Goal: Task Accomplishment & Management: Complete application form

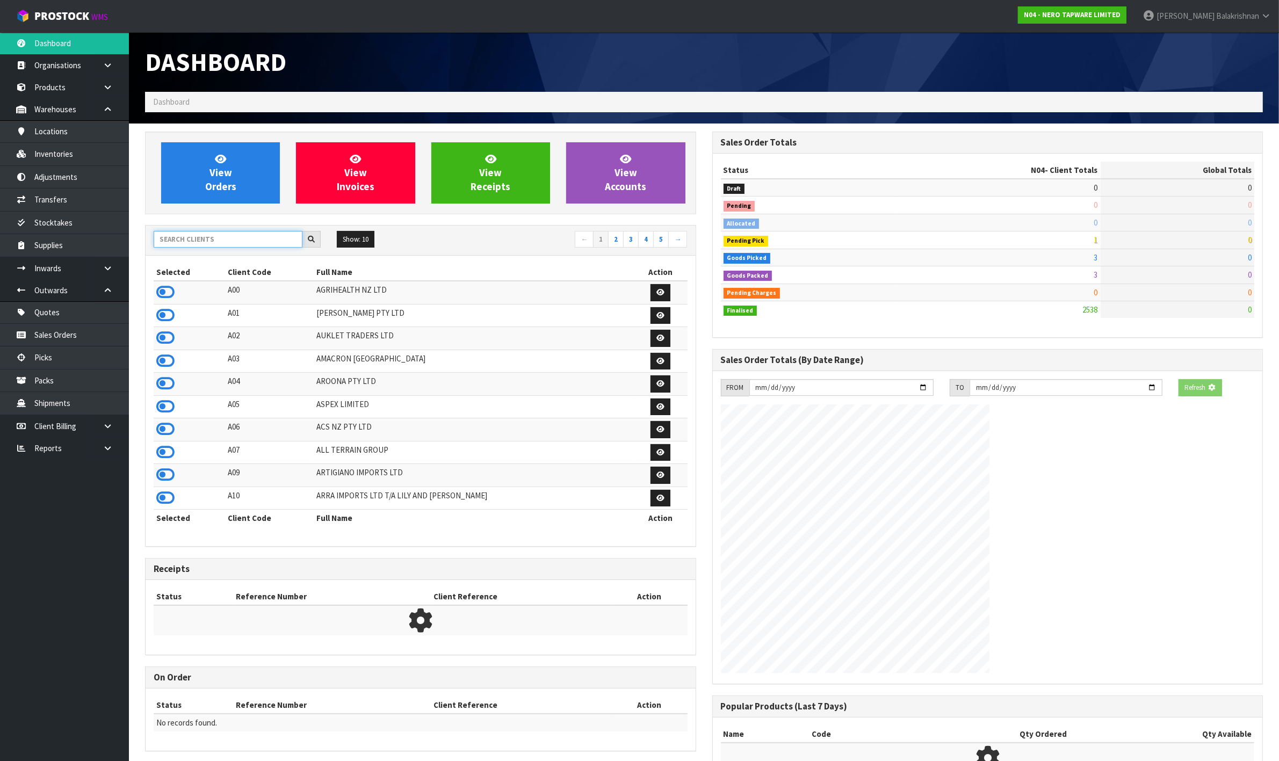
click at [226, 243] on input "text" at bounding box center [228, 239] width 149 height 17
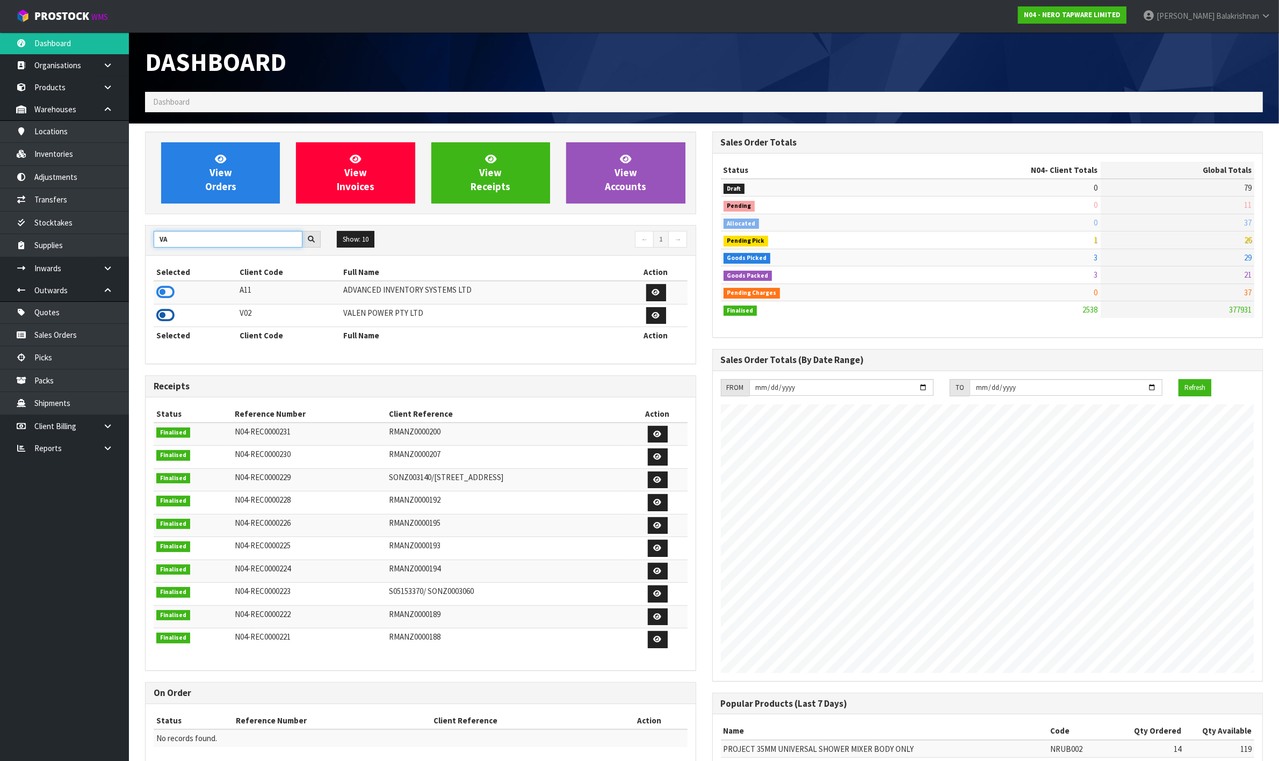
type input "VA"
click at [167, 313] on icon at bounding box center [165, 315] width 18 height 16
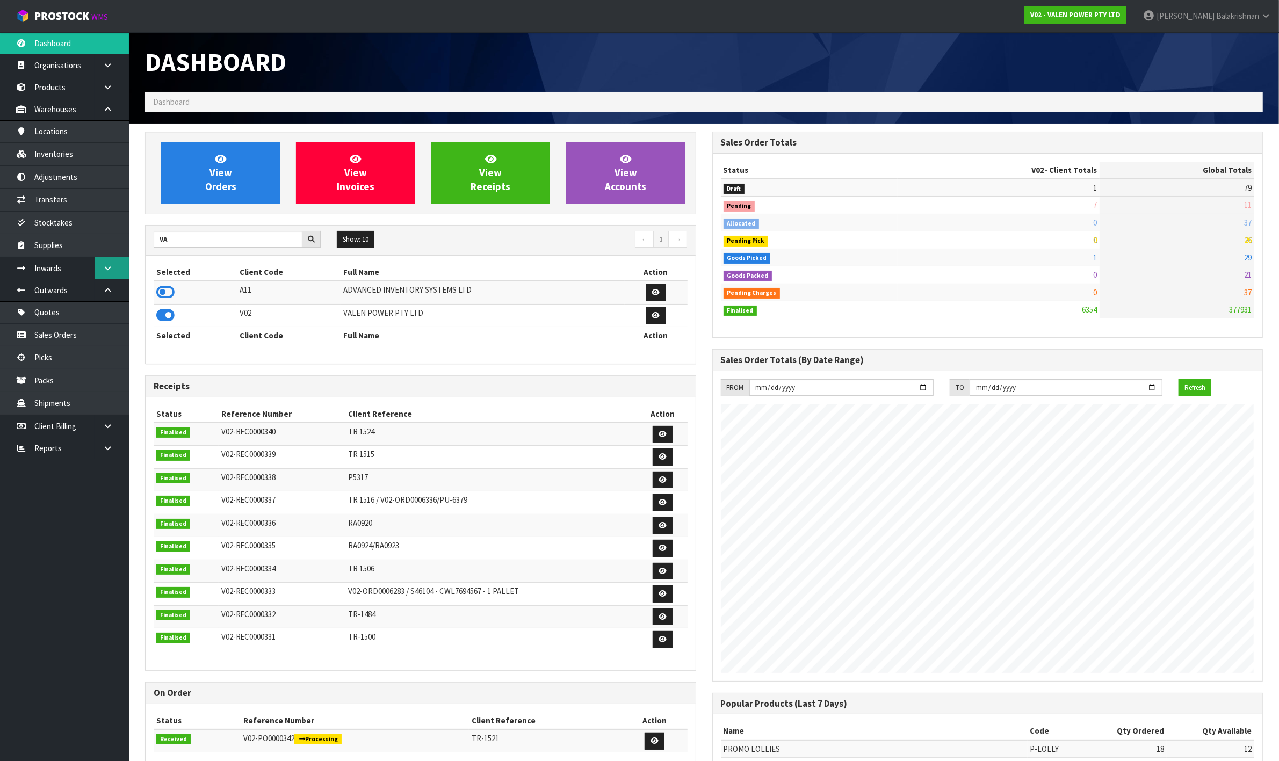
click at [102, 271] on link at bounding box center [112, 268] width 34 height 22
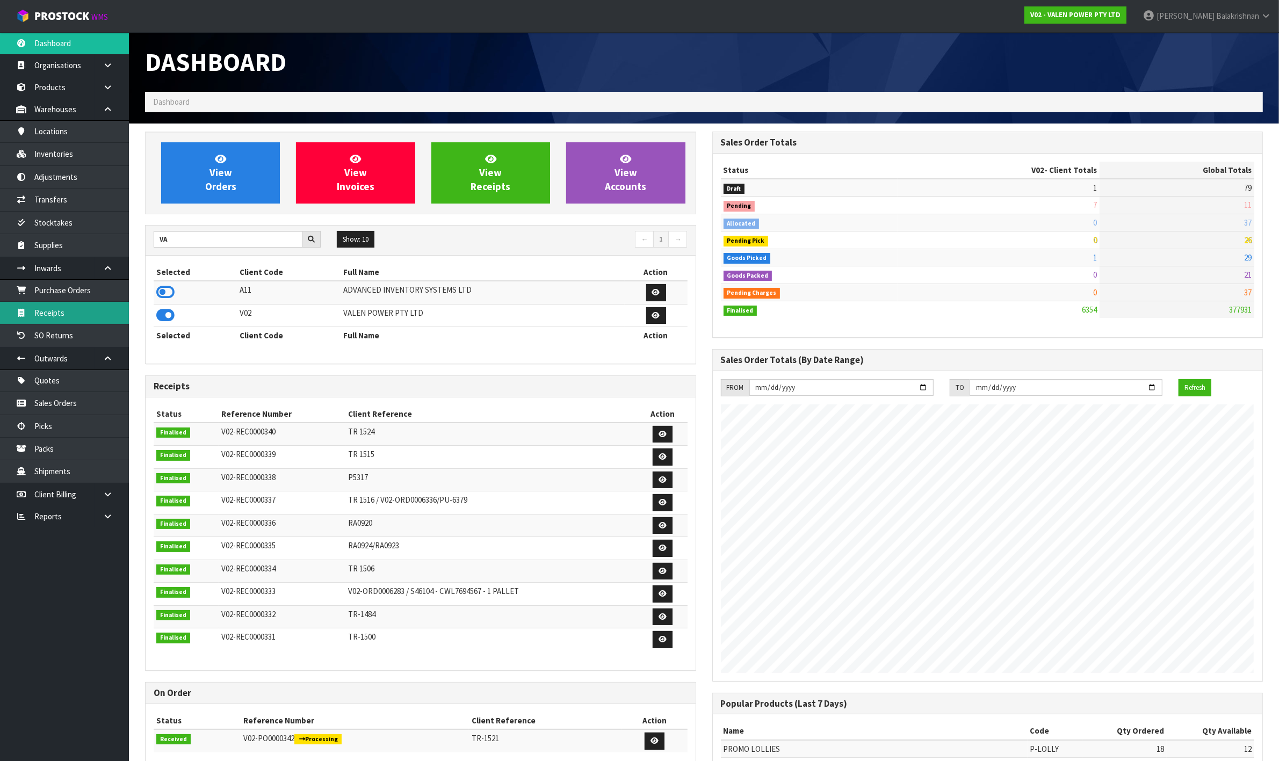
click at [68, 314] on link "Receipts" at bounding box center [64, 313] width 129 height 22
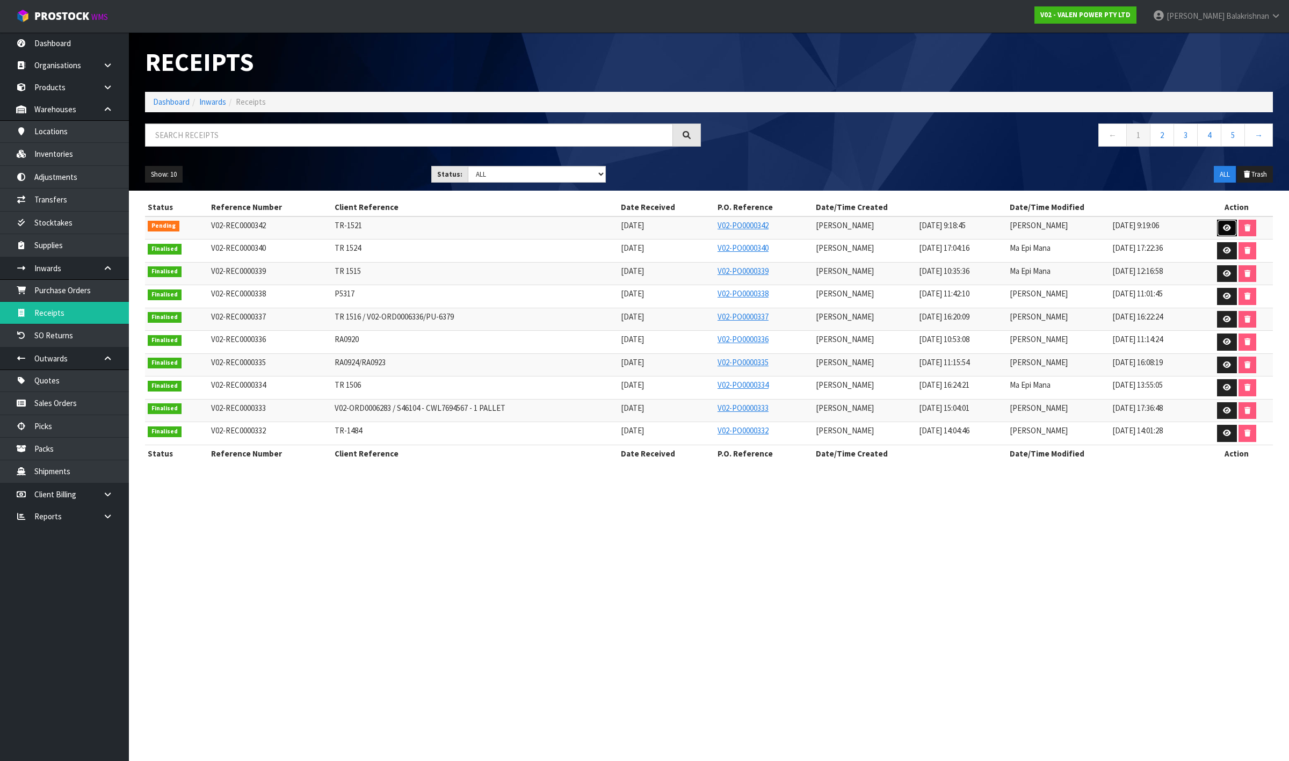
click at [1223, 225] on icon at bounding box center [1227, 228] width 8 height 7
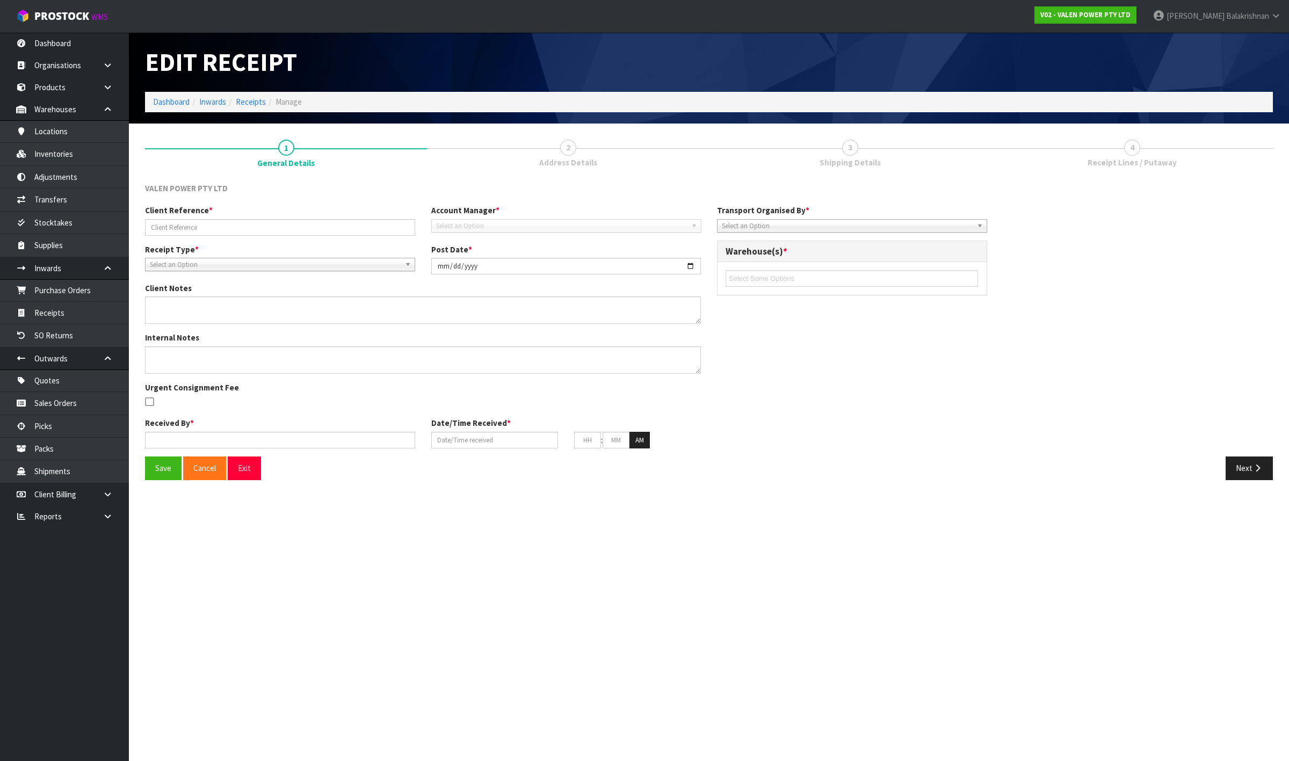
type input "TR-1521"
type input "[DATE]"
type input "[PERSON_NAME]"
type input "[DATE]"
type input "09"
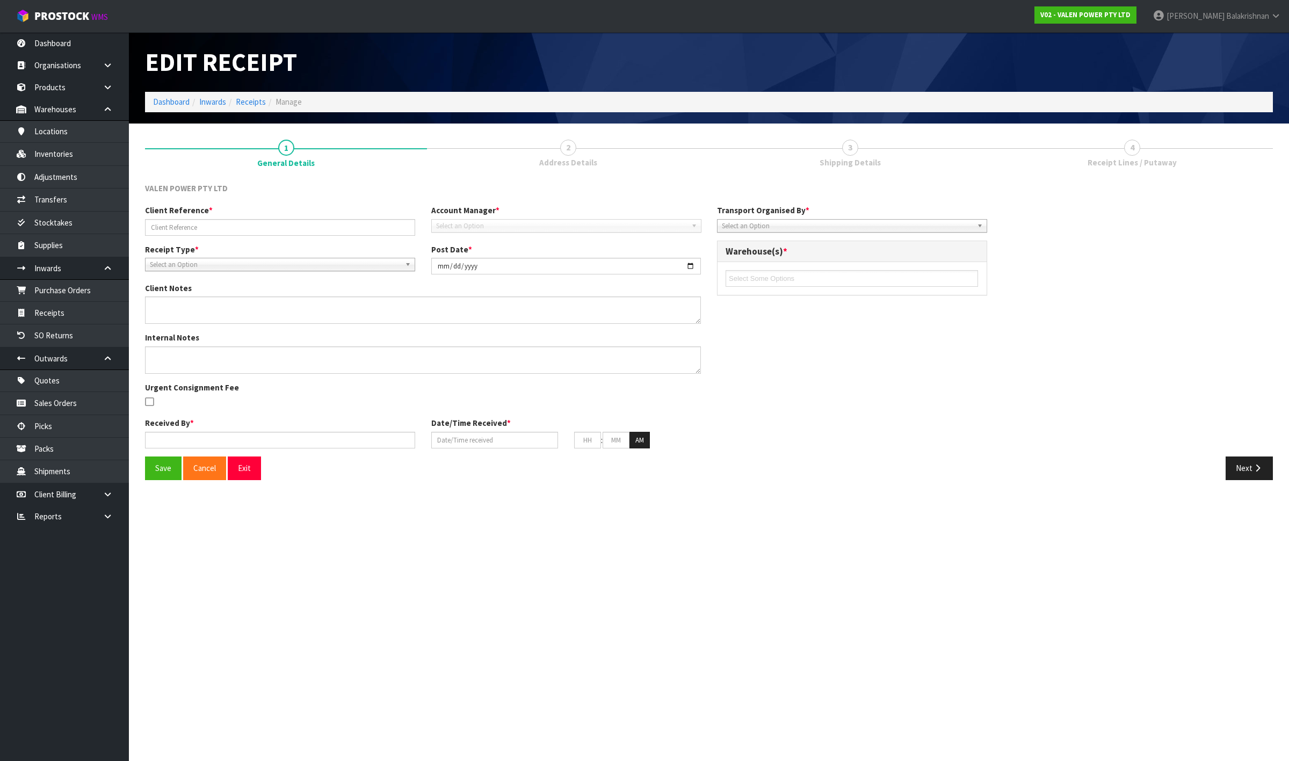
type input "18"
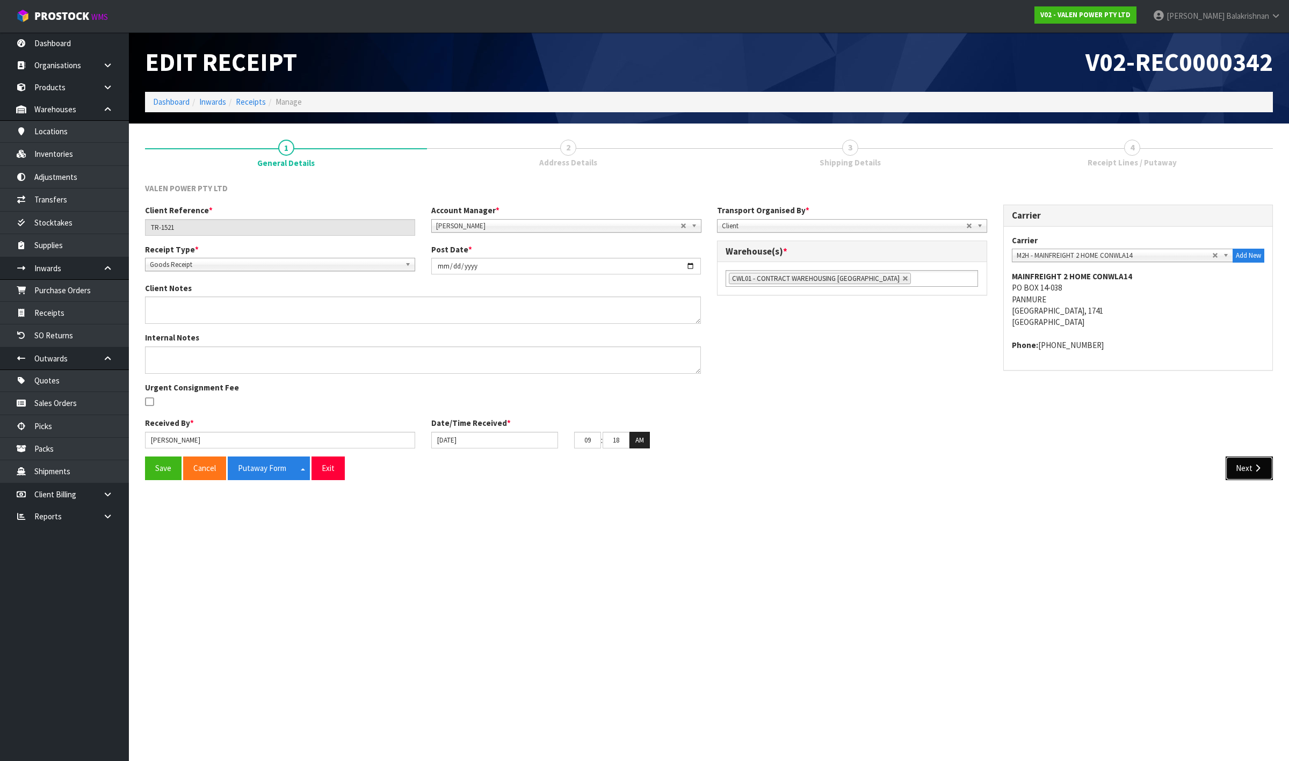
click at [1255, 474] on button "Next" at bounding box center [1249, 468] width 47 height 23
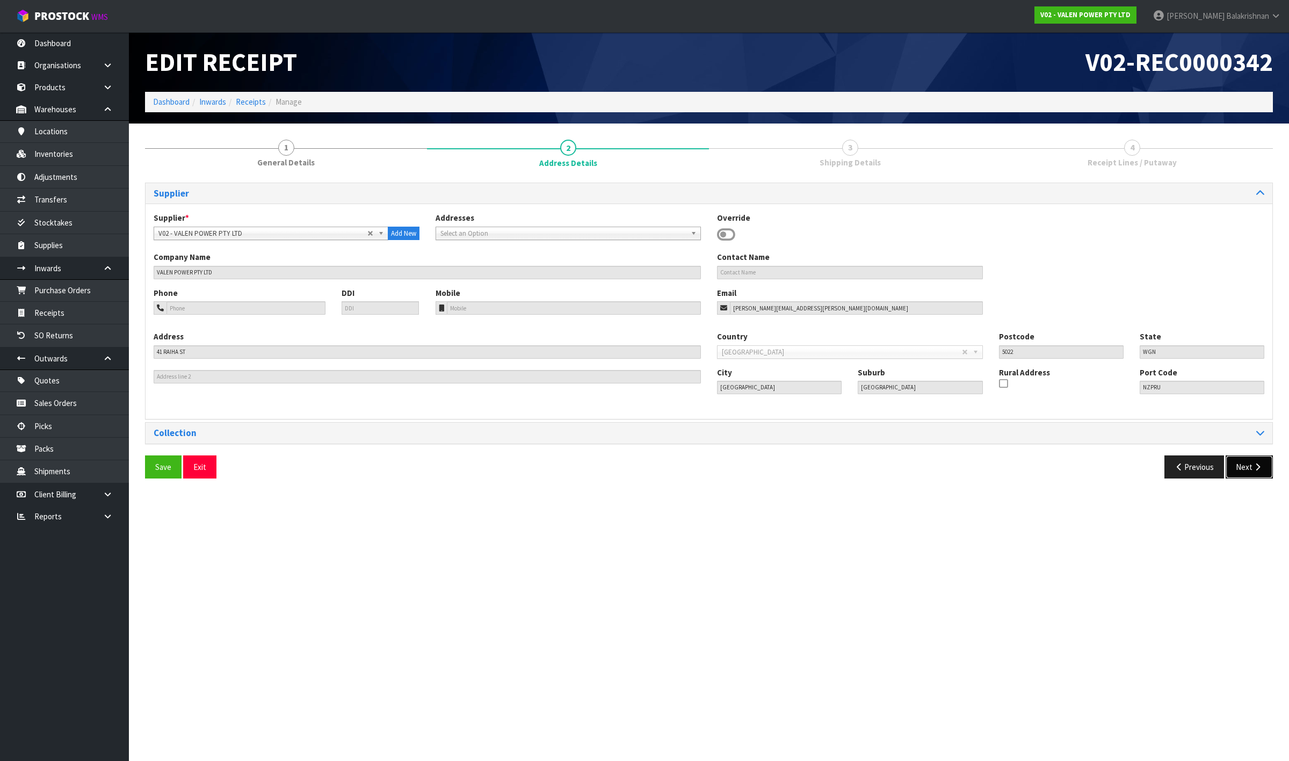
click at [1239, 463] on button "Next" at bounding box center [1249, 467] width 47 height 23
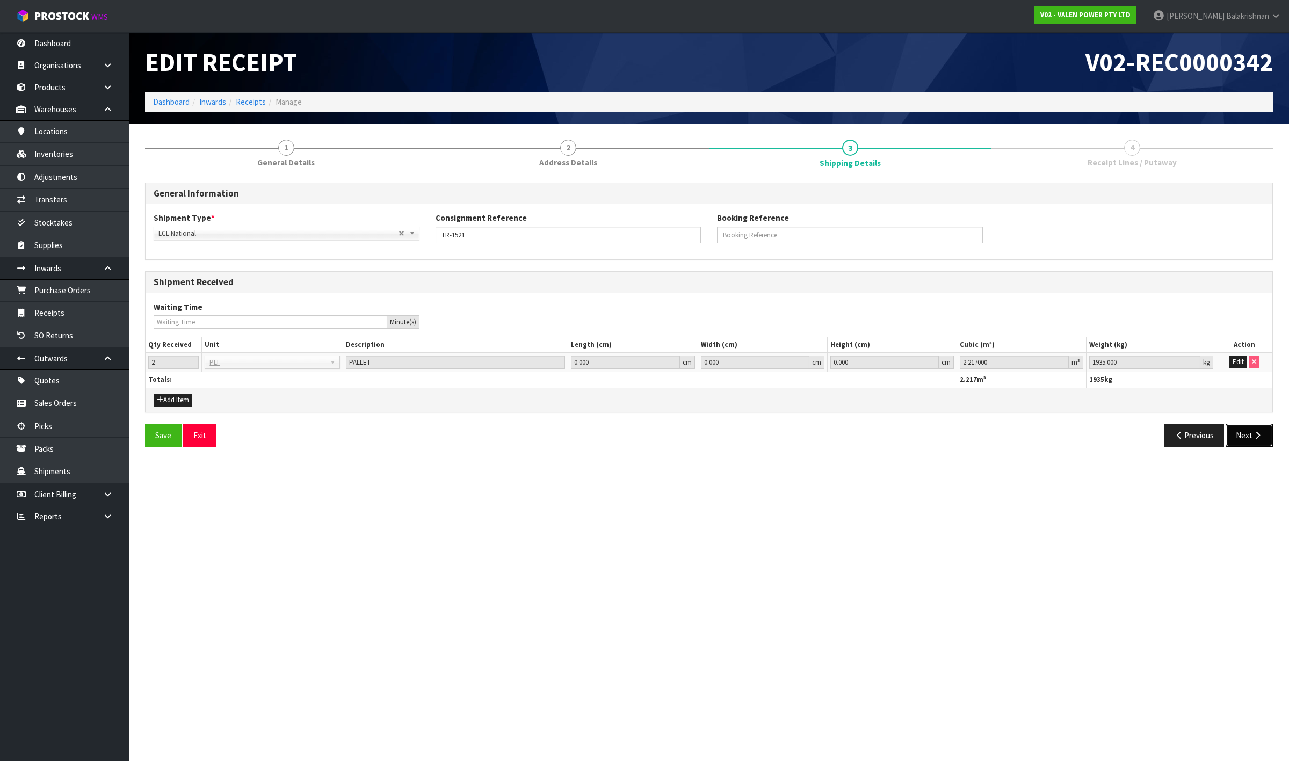
click at [1242, 444] on button "Next" at bounding box center [1249, 435] width 47 height 23
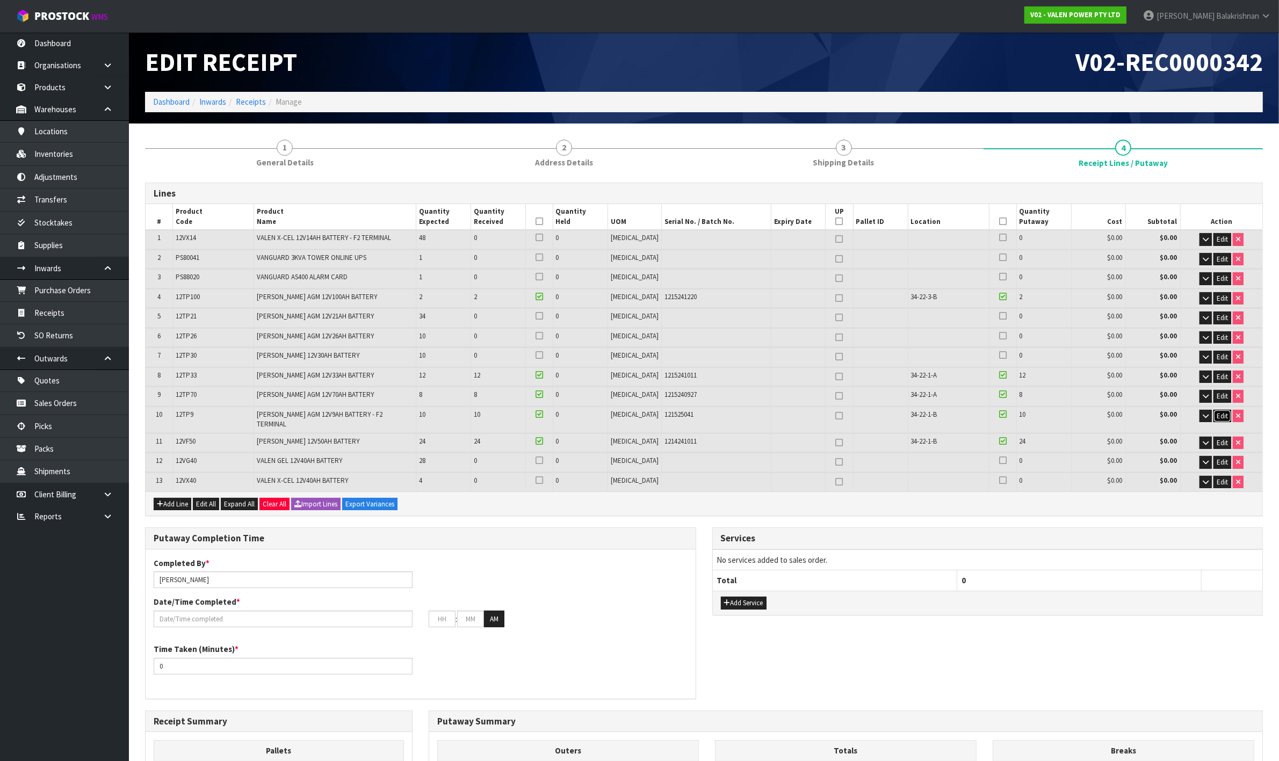
click at [1226, 415] on span "Edit" at bounding box center [1222, 416] width 11 height 9
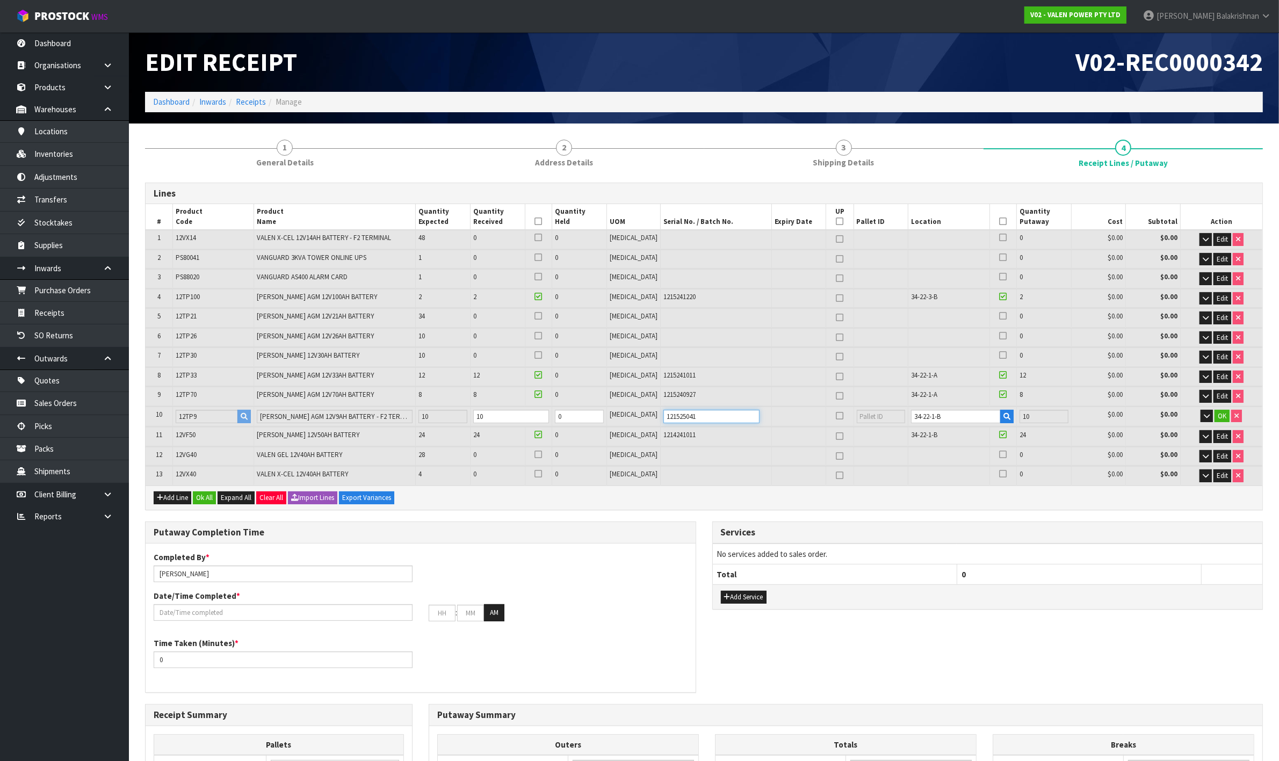
click at [690, 413] on input "121525041" at bounding box center [711, 416] width 96 height 13
type input "1215250418"
click at [1223, 419] on span "OK" at bounding box center [1222, 416] width 9 height 9
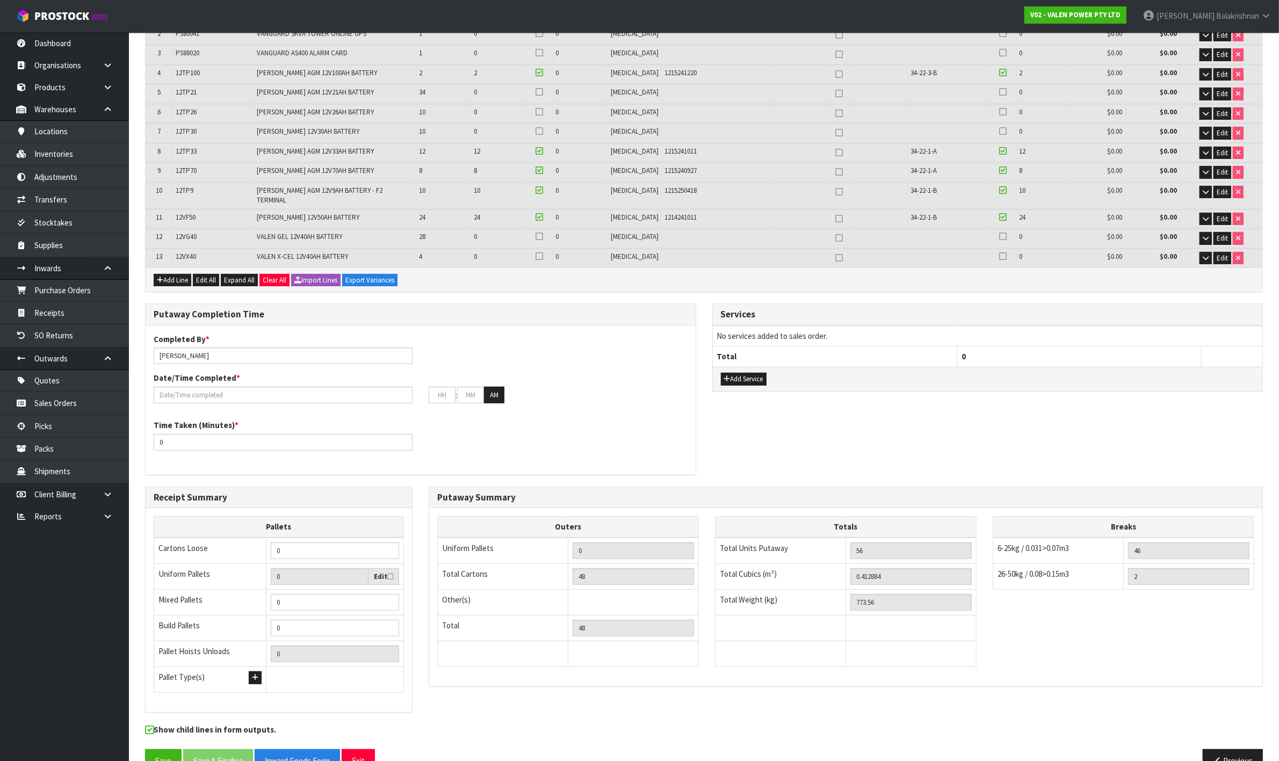
scroll to position [246, 0]
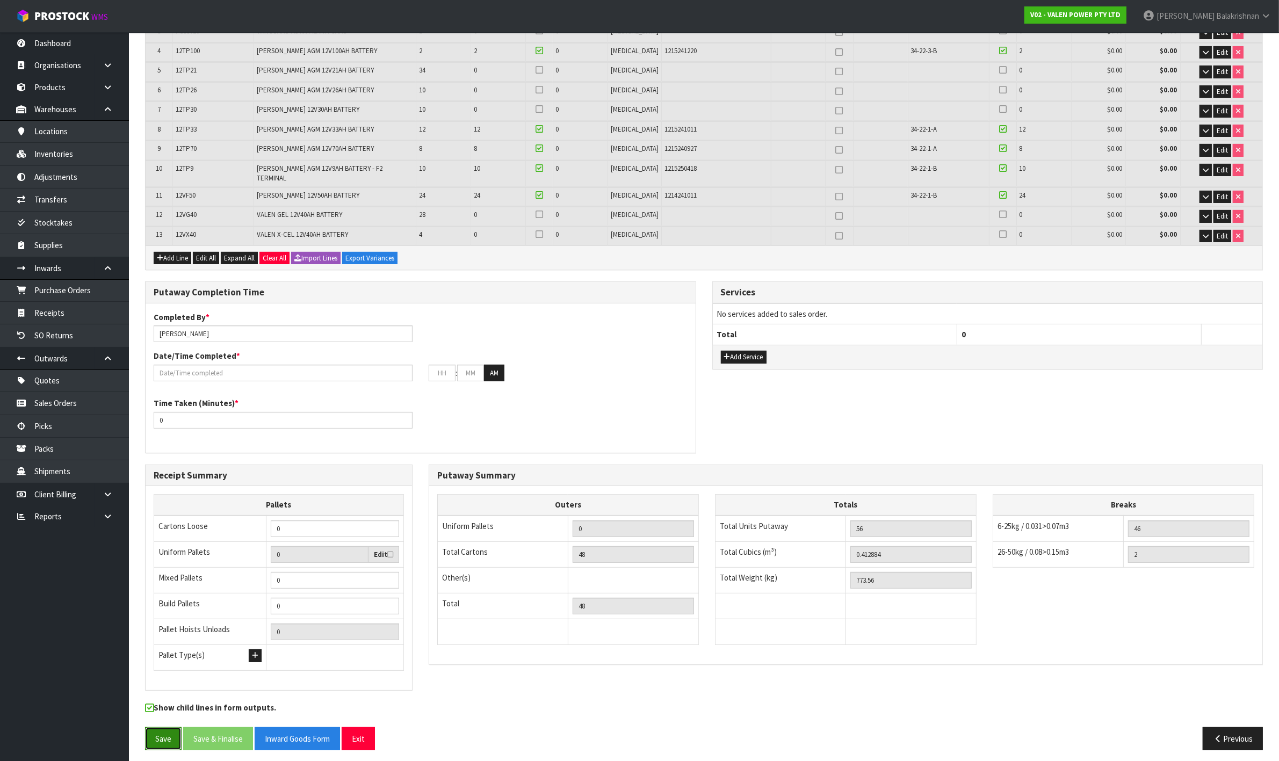
click at [162, 731] on button "Save" at bounding box center [163, 738] width 37 height 23
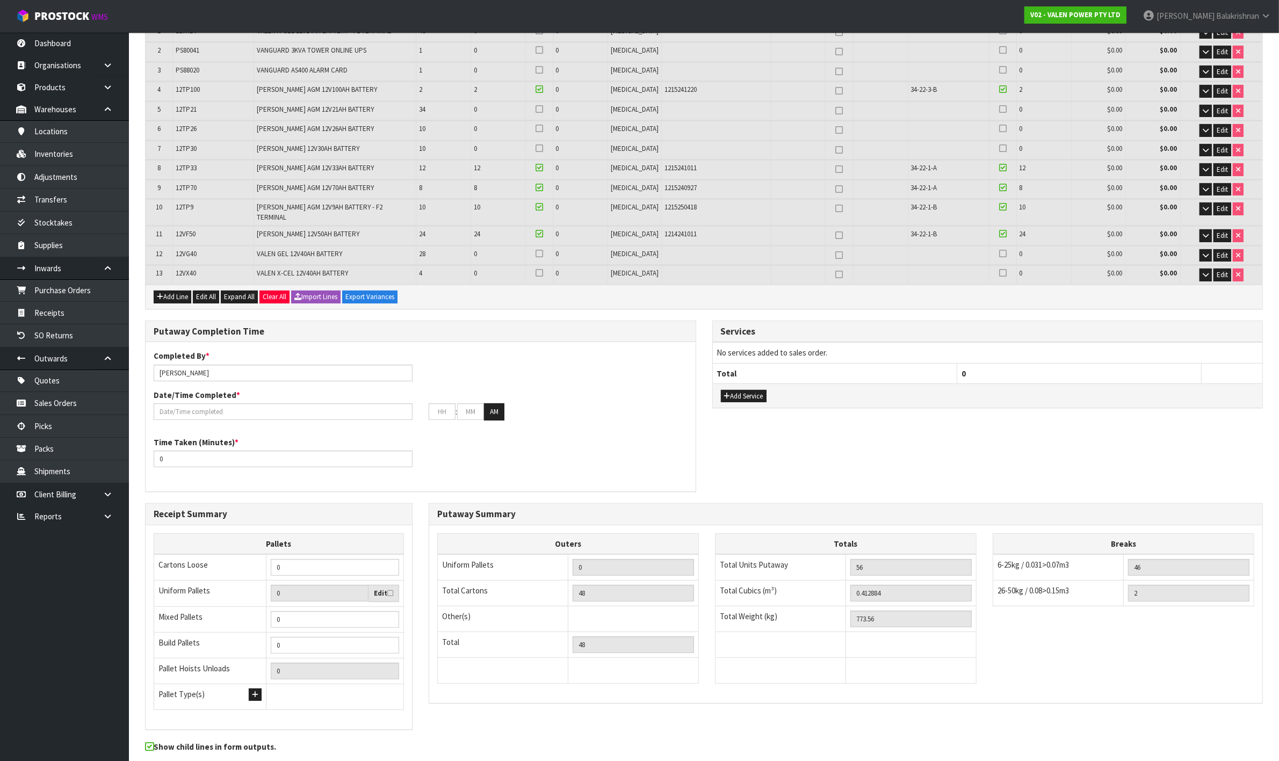
scroll to position [0, 0]
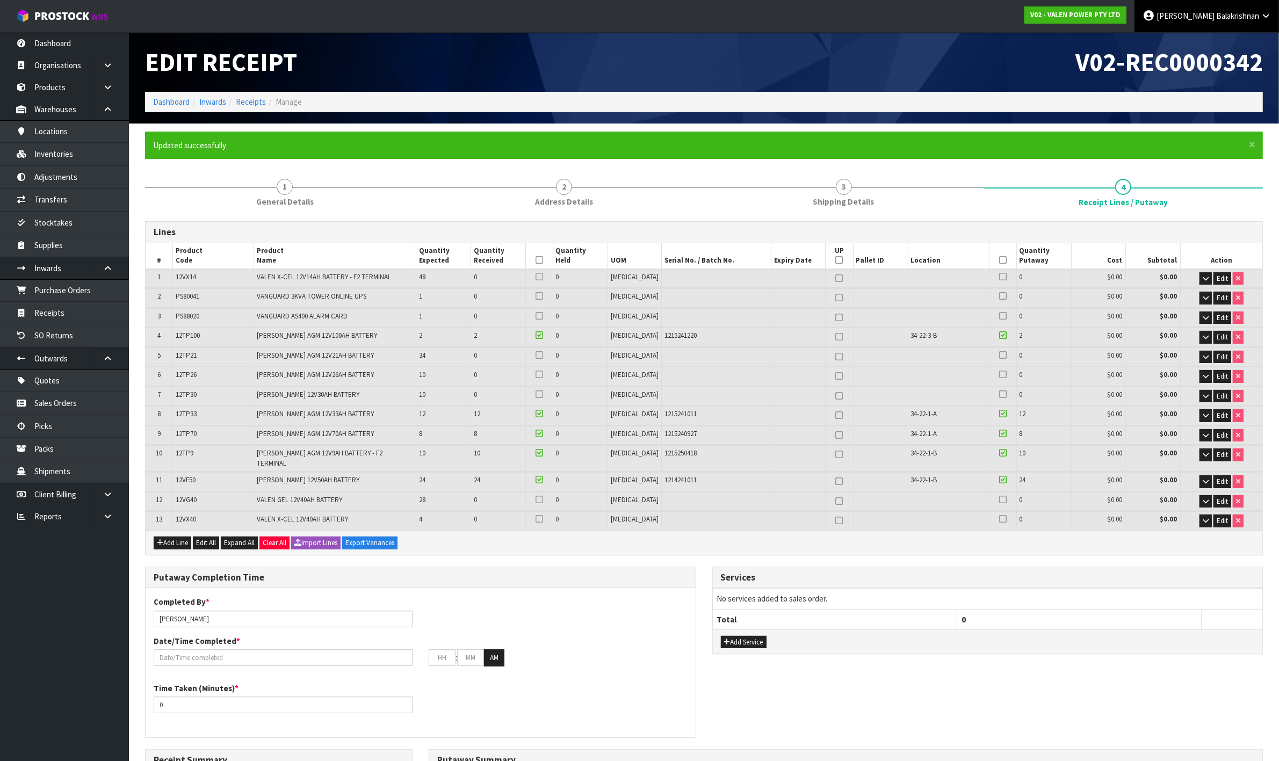
click at [1233, 17] on span "Balakrishnan" at bounding box center [1237, 16] width 43 height 10
click at [1222, 40] on link "Logout" at bounding box center [1236, 42] width 85 height 15
